Goal: Task Accomplishment & Management: Manage account settings

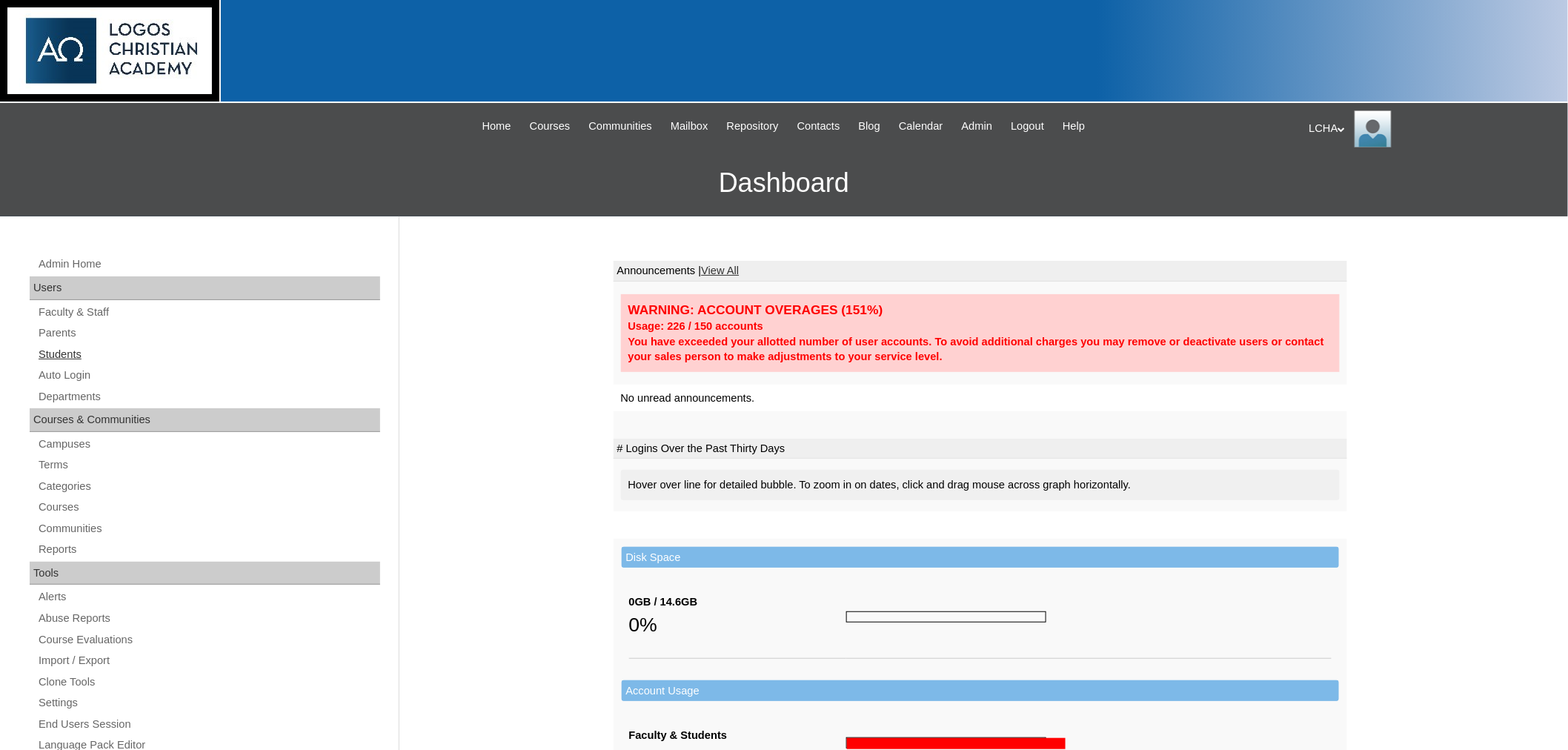
click at [58, 348] on link "Students" at bounding box center [209, 354] width 344 height 19
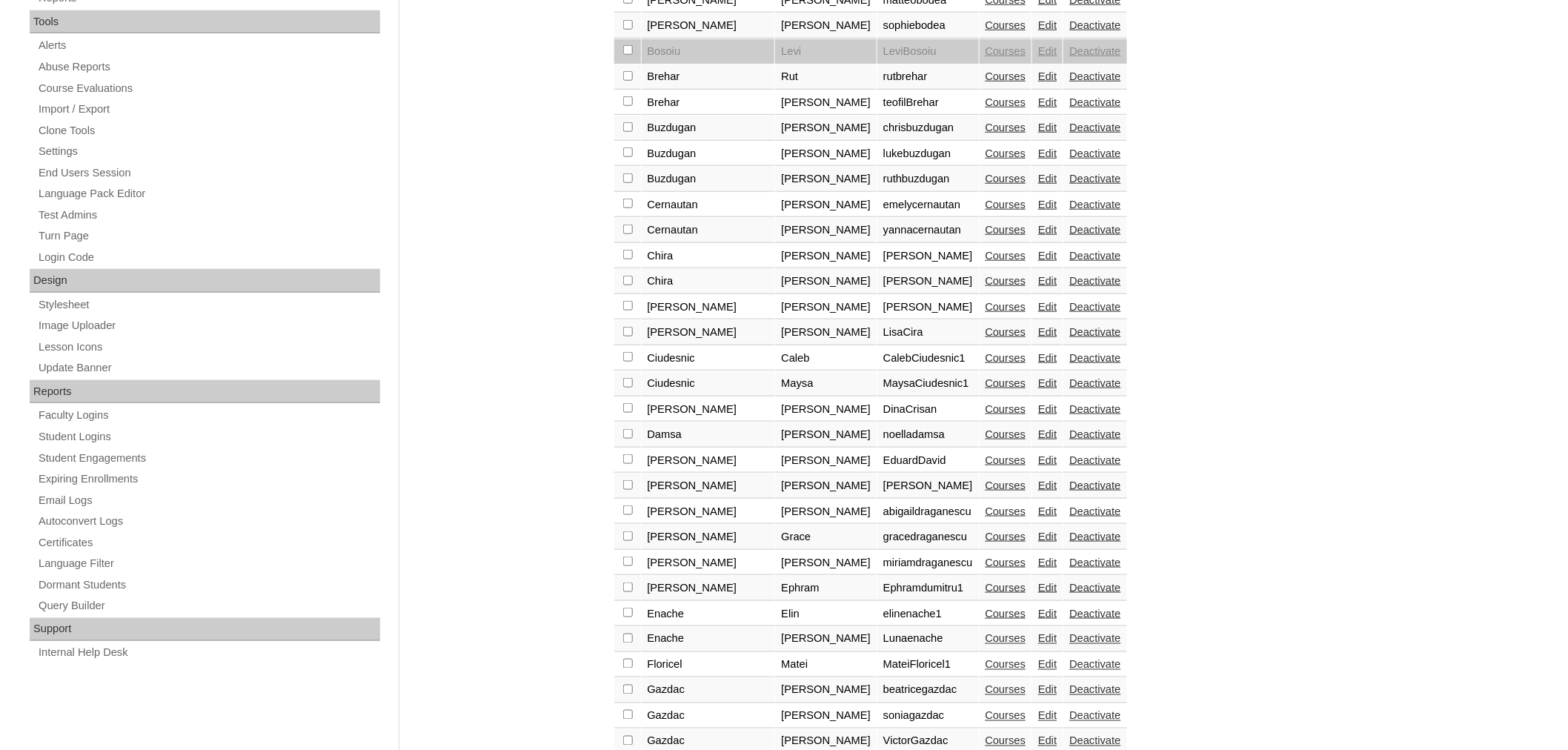
scroll to position [944, 0]
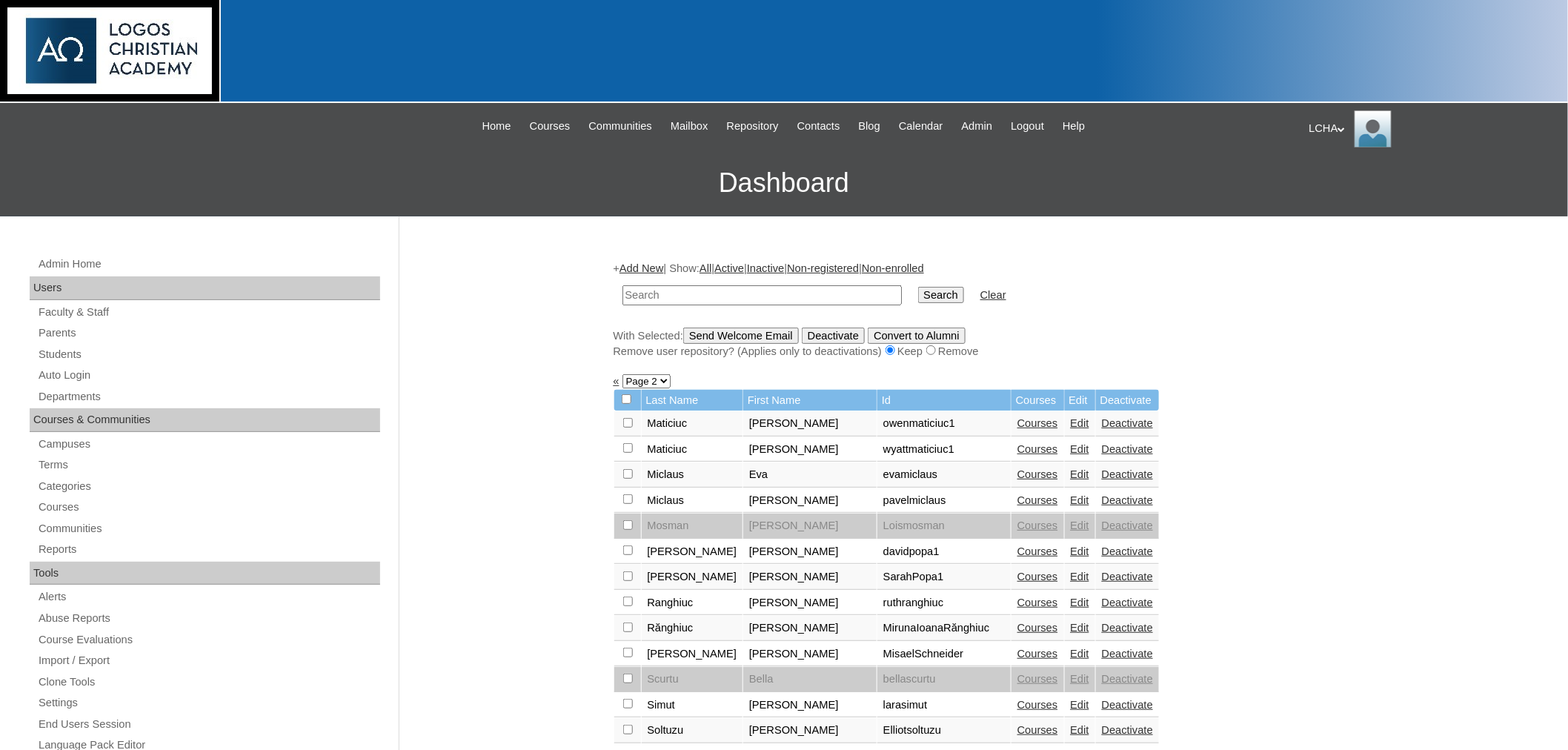
click at [1071, 570] on link "Edit" at bounding box center [1079, 576] width 19 height 12
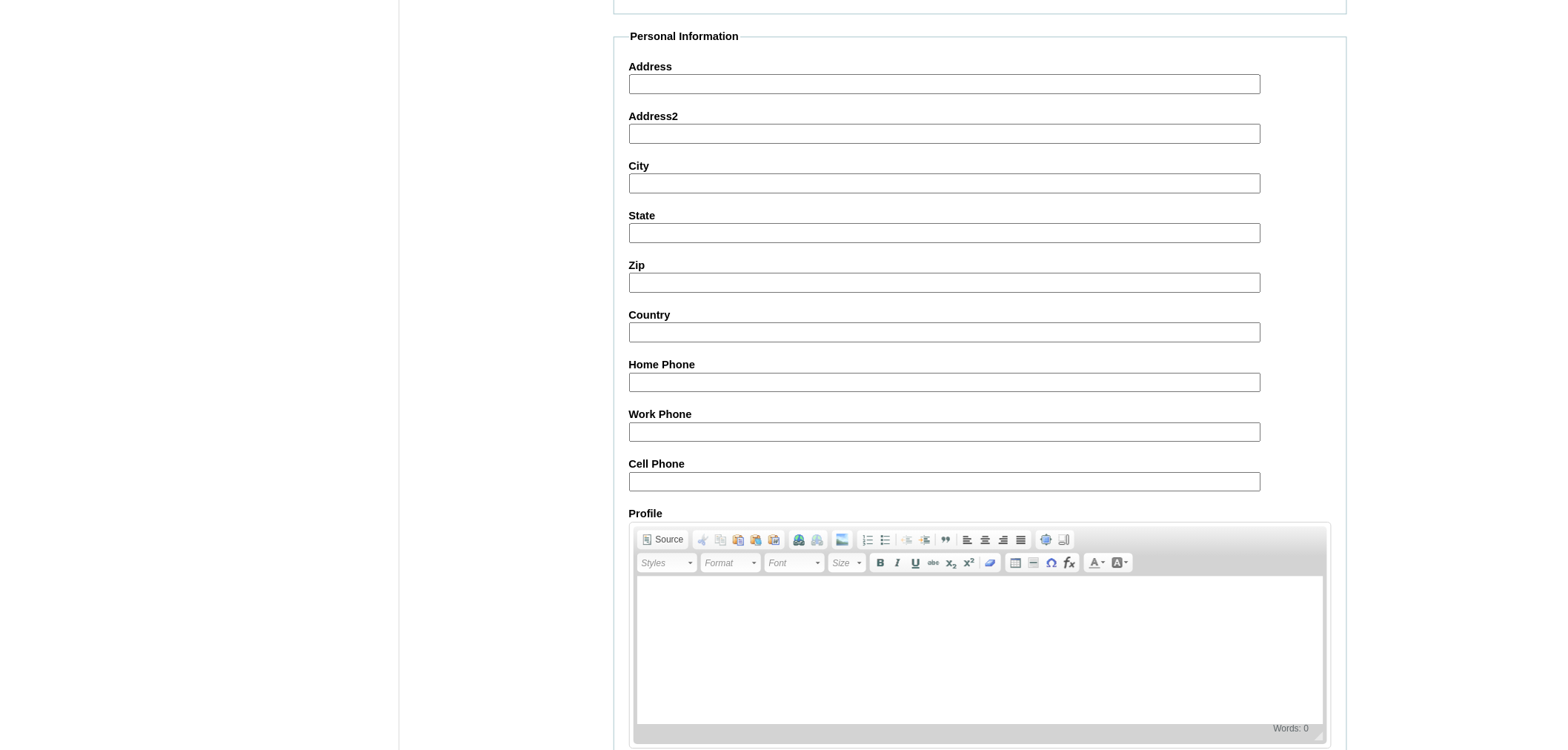
scroll to position [1517, 0]
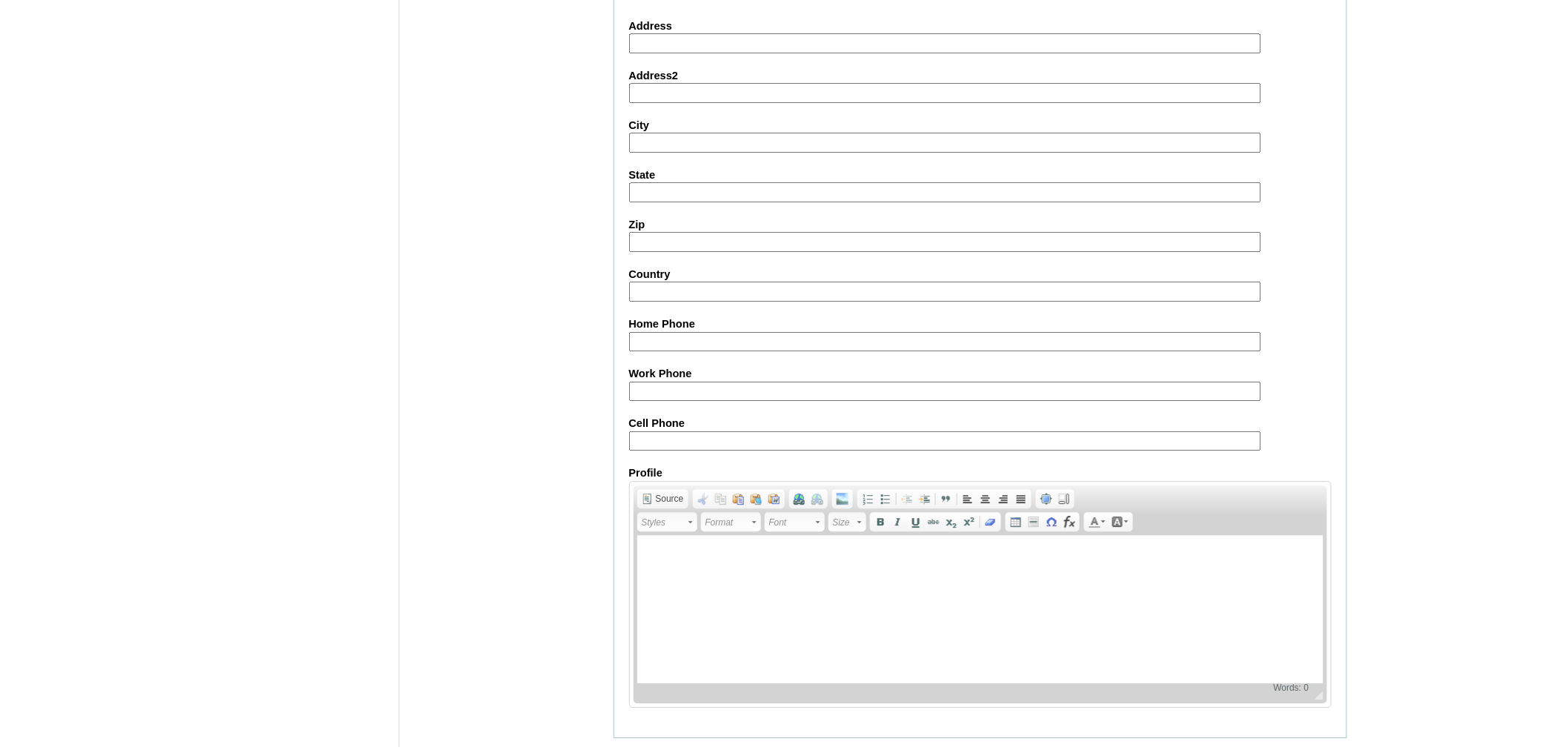
click at [623, 749] on input "Submit" at bounding box center [637, 761] width 46 height 16
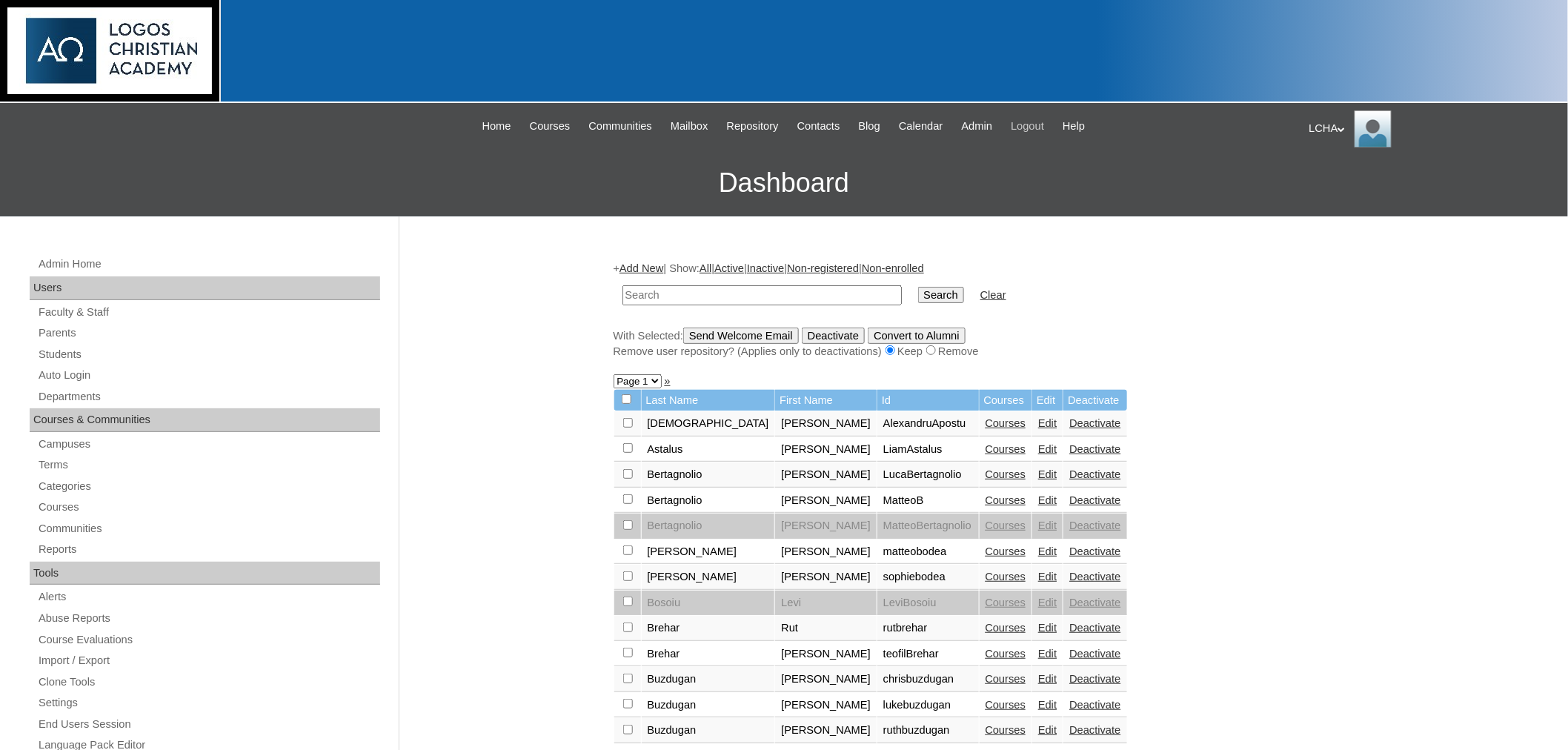
click at [1044, 118] on span "Logout" at bounding box center [1027, 125] width 33 height 17
